Goal: Transaction & Acquisition: Purchase product/service

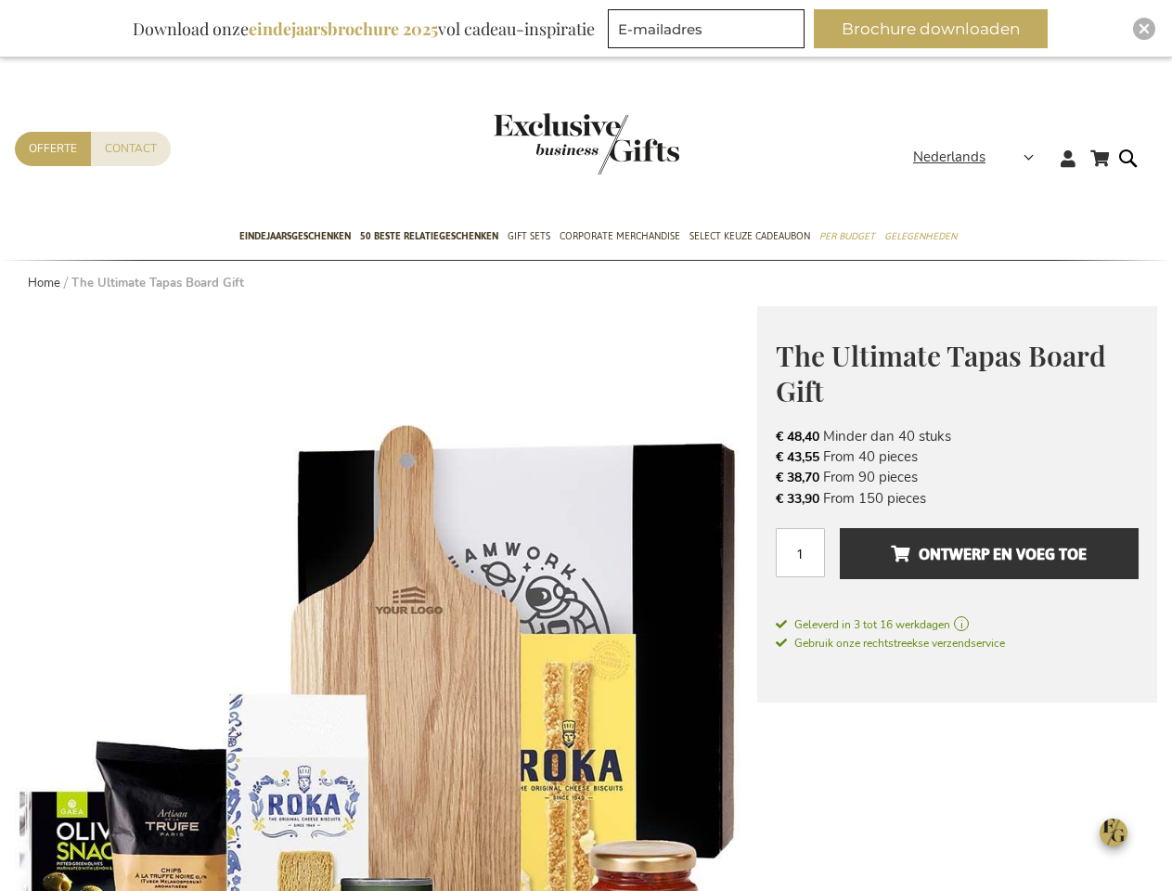
click at [979, 157] on span "Nederlands" at bounding box center [949, 157] width 72 height 21
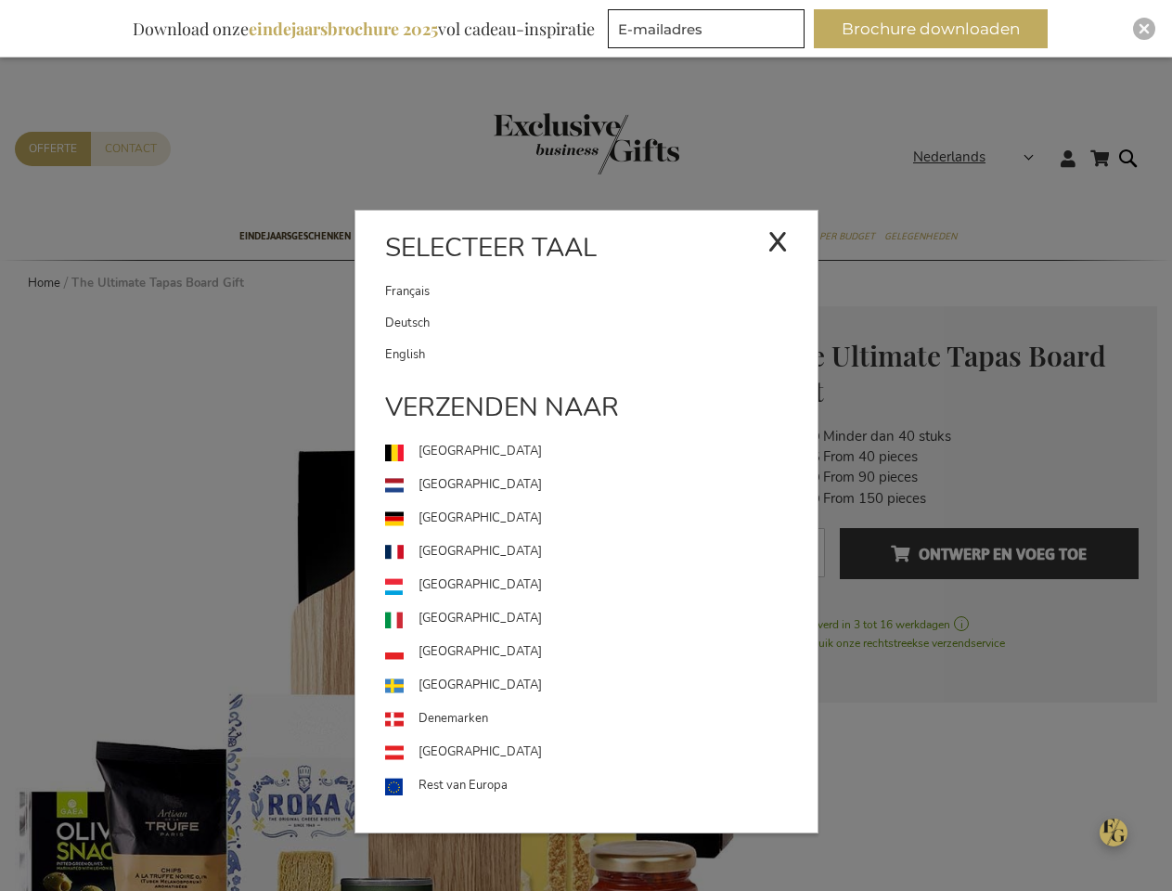
click at [386, 598] on link "[GEOGRAPHIC_DATA]" at bounding box center [601, 585] width 432 height 33
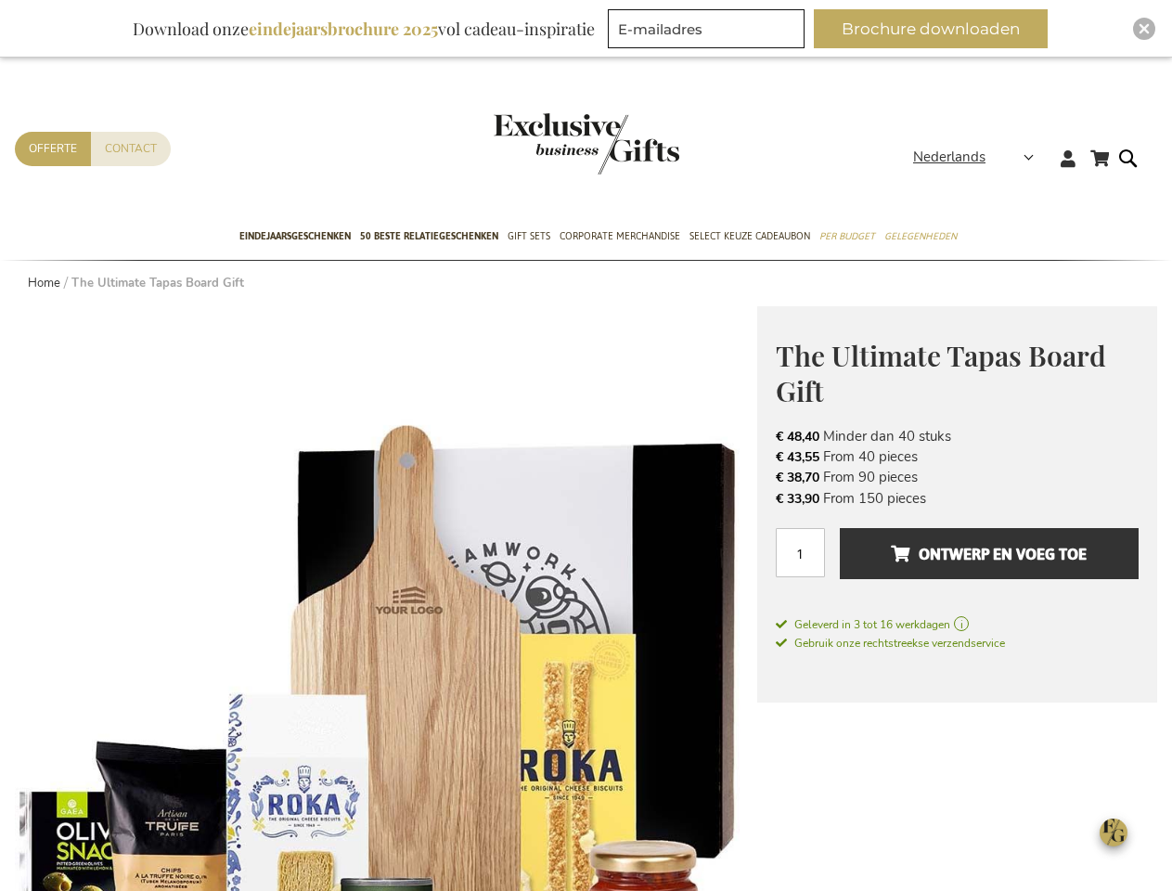
click at [957, 562] on span "Ontwerp en voeg toe" at bounding box center [989, 554] width 196 height 30
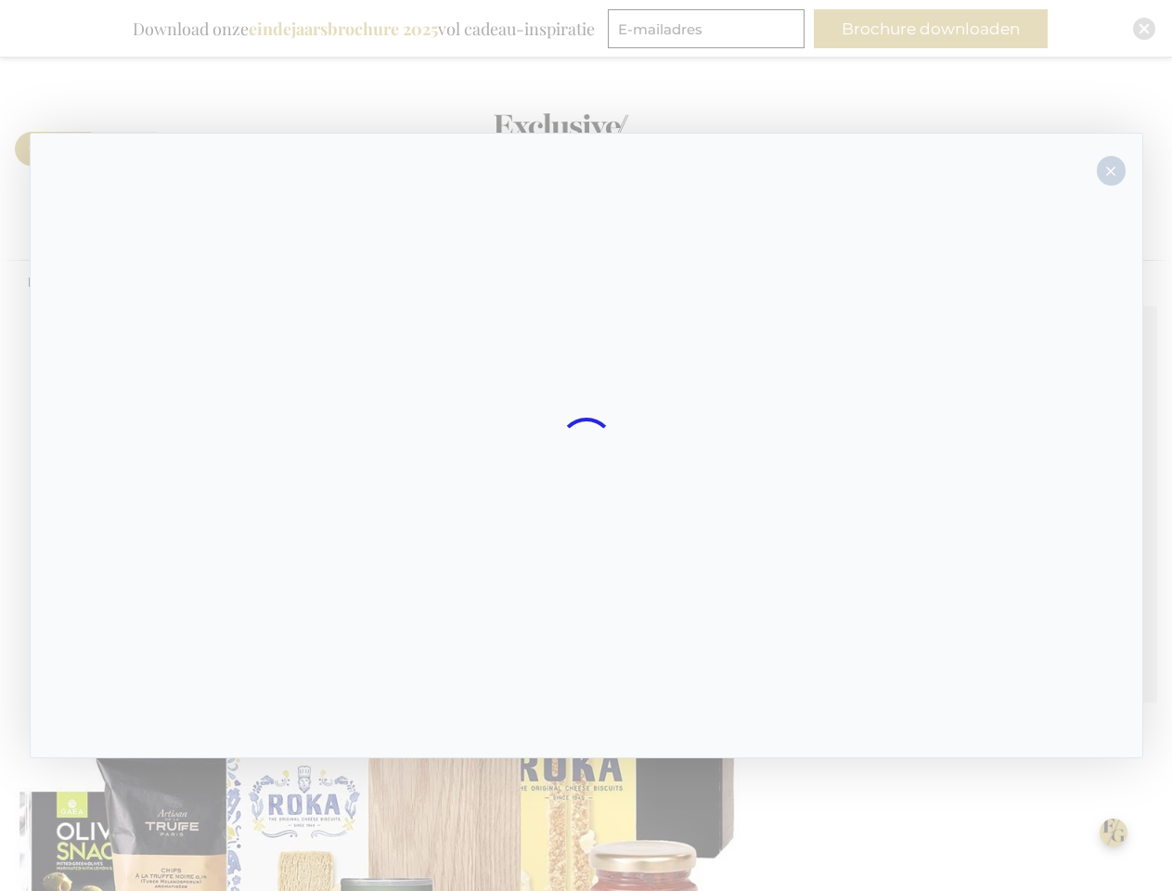
click at [989, 553] on div at bounding box center [586, 445] width 1113 height 625
click at [938, 29] on div at bounding box center [586, 445] width 1172 height 891
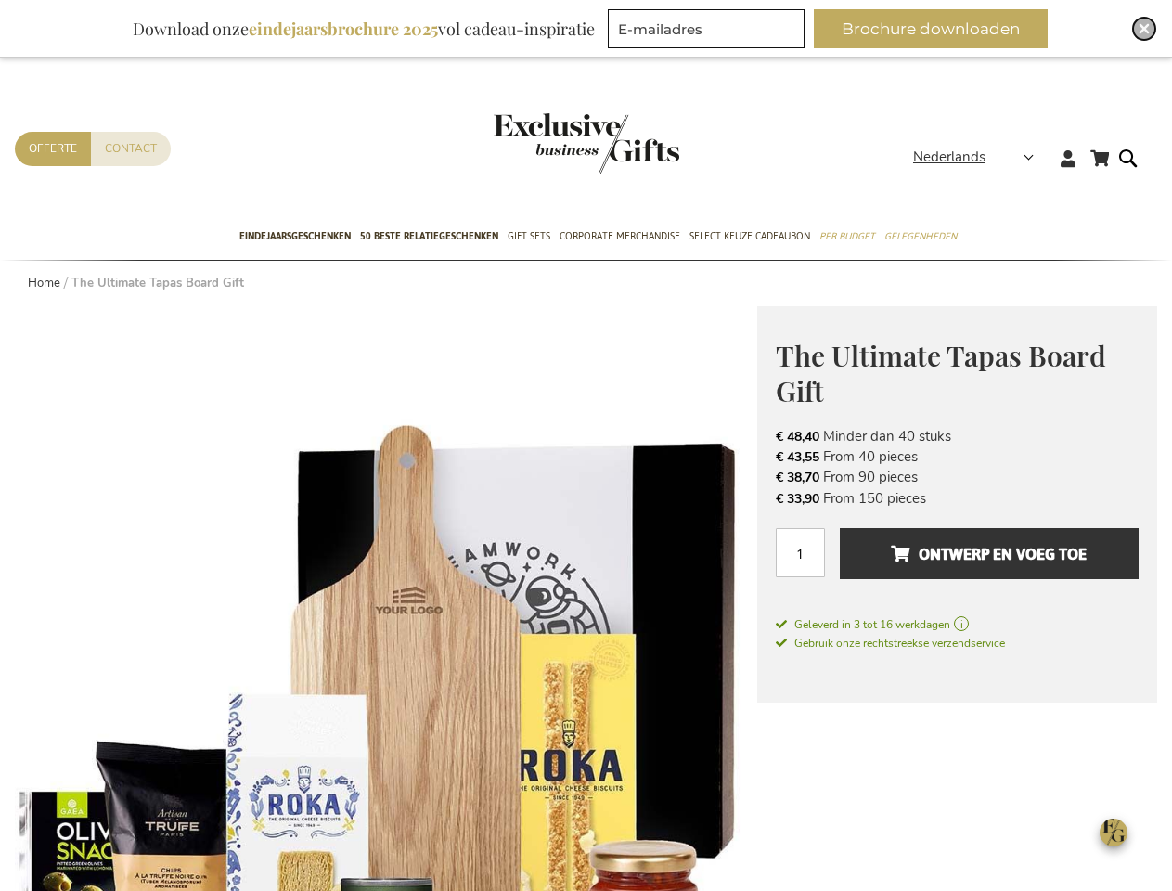
click at [1144, 29] on img "Close" at bounding box center [1143, 28] width 11 height 11
